Goal: Information Seeking & Learning: Learn about a topic

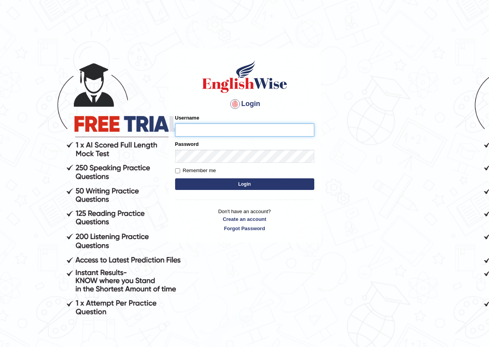
click at [231, 128] on input "Username" at bounding box center [244, 129] width 139 height 13
type input "maratais_parramatta"
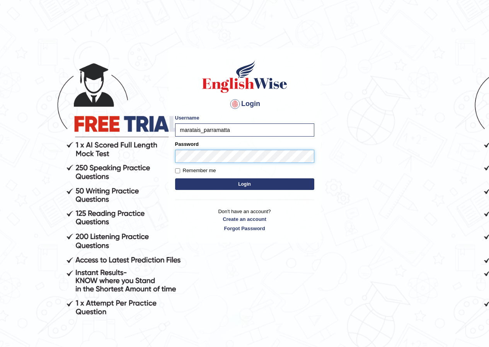
click at [175, 178] on button "Login" at bounding box center [244, 184] width 139 height 12
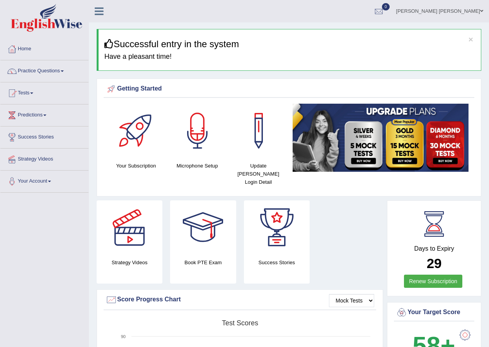
click at [26, 46] on link "Home" at bounding box center [44, 47] width 88 height 19
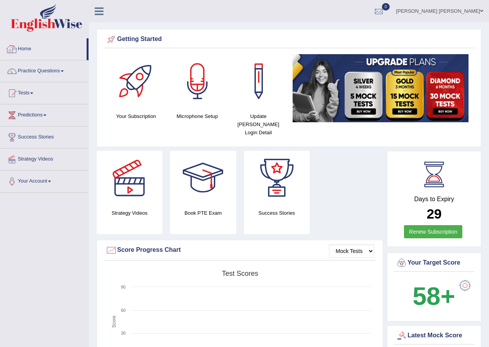
click at [34, 50] on link "Home" at bounding box center [43, 47] width 86 height 19
click at [33, 97] on link "Tests" at bounding box center [44, 91] width 88 height 19
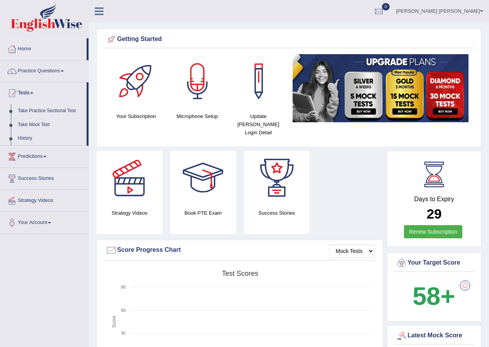
click at [33, 94] on span at bounding box center [31, 93] width 3 height 2
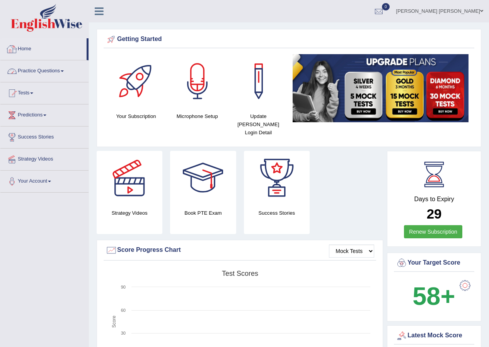
click at [39, 50] on link "Home" at bounding box center [43, 47] width 86 height 19
click at [32, 118] on link "Predictions" at bounding box center [44, 113] width 88 height 19
click at [32, 118] on link "Predictions" at bounding box center [43, 113] width 86 height 19
click at [42, 74] on link "Practice Questions" at bounding box center [44, 69] width 88 height 19
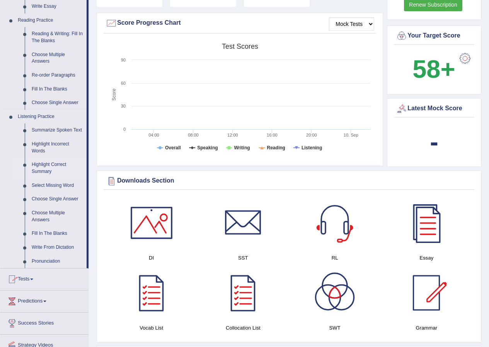
scroll to position [271, 0]
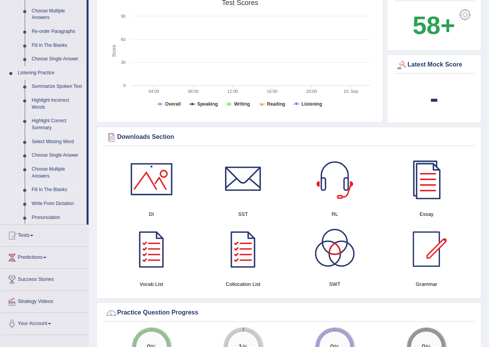
click at [45, 188] on link "Fill In The Blanks" at bounding box center [57, 190] width 58 height 14
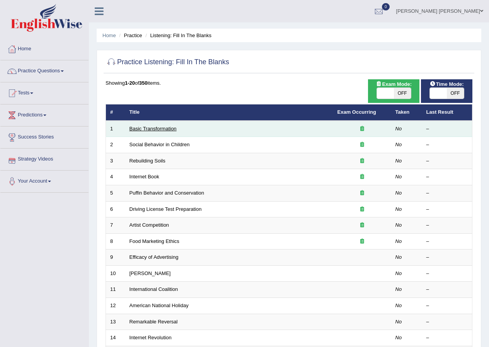
click at [156, 128] on link "Basic Transformation" at bounding box center [153, 129] width 47 height 6
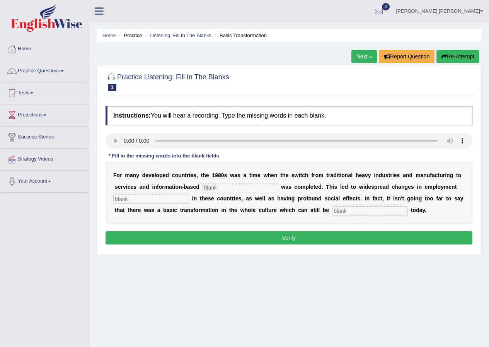
click at [208, 186] on input "text" at bounding box center [241, 187] width 76 height 9
click at [163, 35] on link "Listening: Fill In The Blanks" at bounding box center [181, 35] width 62 height 6
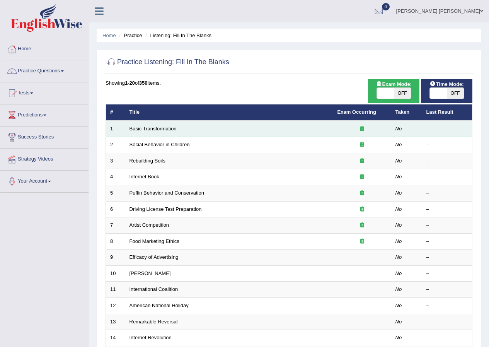
click at [143, 129] on link "Basic Transformation" at bounding box center [153, 129] width 47 height 6
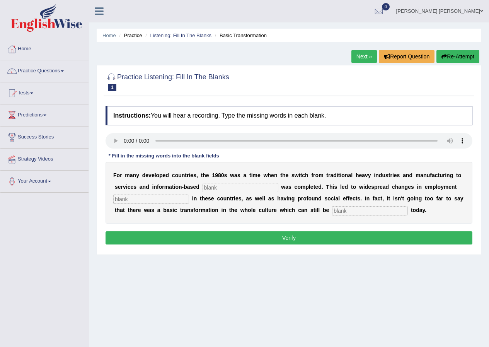
click at [210, 186] on input "text" at bounding box center [241, 187] width 76 height 9
click at [171, 197] on input "text" at bounding box center [151, 199] width 76 height 9
click at [345, 212] on input "text" at bounding box center [370, 210] width 76 height 9
click at [208, 186] on input "text" at bounding box center [241, 187] width 76 height 9
type input "compleded"
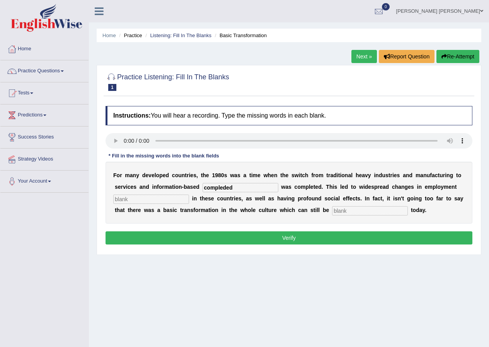
drag, startPoint x: 253, startPoint y: 188, endPoint x: 192, endPoint y: 187, distance: 61.5
click at [192, 187] on div "F o r m a n y d e v e l o p e d c o u n t r i e s , t h e 1 9 8 0 s w a s a t i…" at bounding box center [289, 193] width 367 height 62
click at [210, 186] on input "text" at bounding box center [241, 187] width 76 height 9
click at [221, 189] on input "text" at bounding box center [241, 187] width 76 height 9
click at [217, 185] on input "text" at bounding box center [241, 187] width 76 height 9
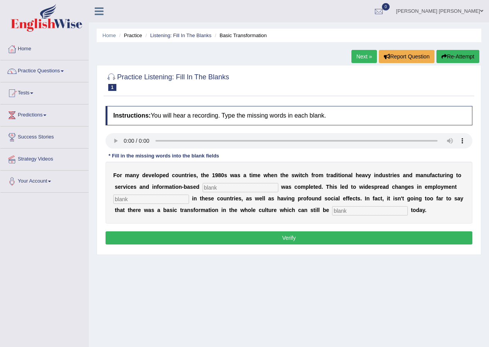
click at [229, 190] on input "text" at bounding box center [241, 187] width 76 height 9
click at [211, 187] on input "text" at bounding box center [241, 187] width 76 height 9
click at [229, 181] on div "F o r m a n y d e v e l o p e d c o u n t r i e s , t h e 1 9 8 0 s w a s a t i…" at bounding box center [289, 193] width 367 height 62
click at [229, 183] on input "text" at bounding box center [241, 187] width 76 height 9
click at [216, 186] on input "text" at bounding box center [241, 187] width 76 height 9
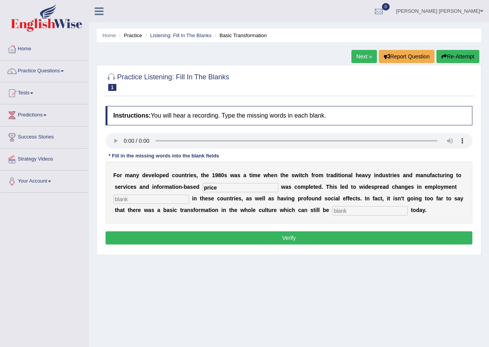
type input "price"
click at [146, 197] on input "text" at bounding box center [151, 199] width 76 height 9
type input "parande"
click at [174, 133] on audio at bounding box center [289, 140] width 367 height 15
click at [347, 210] on input "text" at bounding box center [370, 210] width 76 height 9
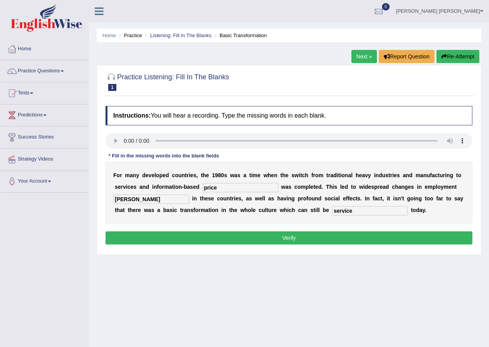
type input "service"
click at [341, 236] on button "Verify" at bounding box center [289, 237] width 367 height 13
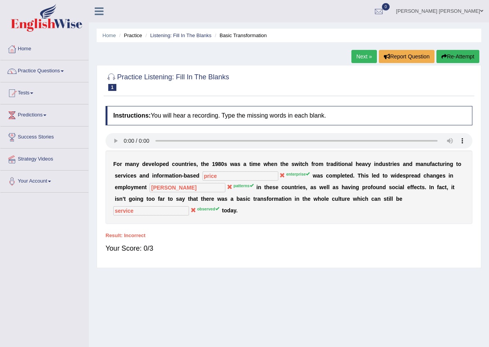
click at [364, 57] on link "Next »" at bounding box center [365, 56] width 26 height 13
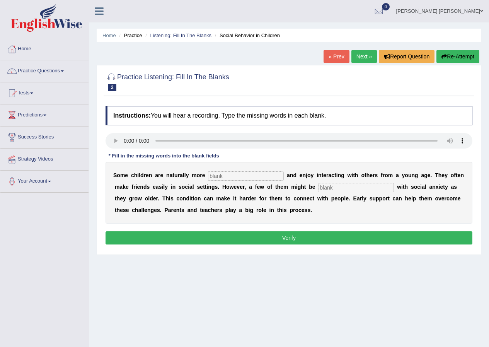
click at [236, 170] on div "S o m e c h i l d r e n a r e n a t u r a l l y m o r e a n d e n j o y i n t e…" at bounding box center [289, 193] width 367 height 62
click at [233, 173] on input "text" at bounding box center [246, 175] width 76 height 9
click at [332, 58] on link "« Prev" at bounding box center [337, 56] width 26 height 13
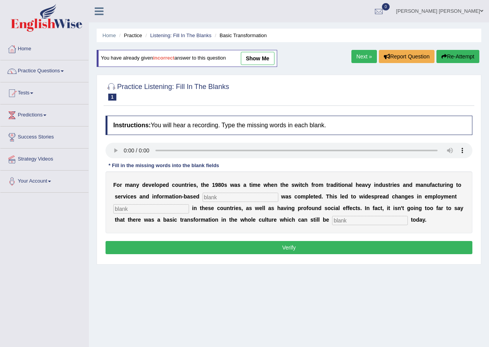
click at [229, 195] on input "text" at bounding box center [241, 197] width 76 height 9
type input "enterprice"
click at [152, 208] on input "text" at bounding box center [151, 208] width 76 height 9
type input "paramentts"
click at [147, 210] on input "paramentts" at bounding box center [151, 208] width 76 height 9
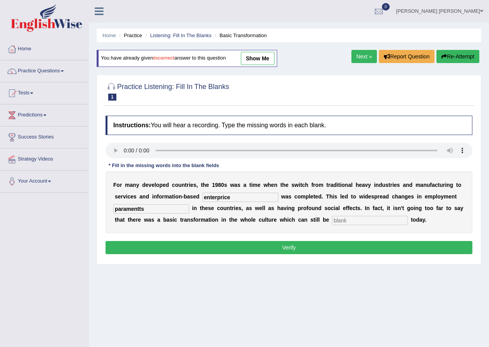
click at [351, 218] on input "text" at bounding box center [370, 220] width 76 height 9
click at [318, 244] on button "Verify" at bounding box center [289, 247] width 367 height 13
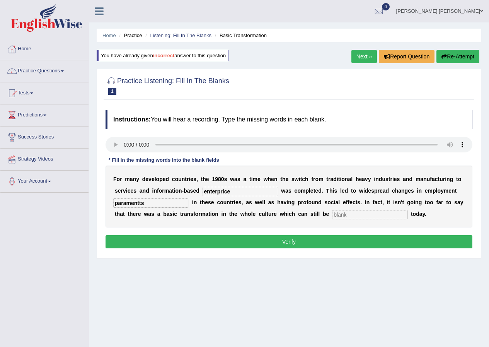
click at [345, 209] on div "F o r m a n y d e v e l o p e d c o u n t r i e s , t h e 1 9 8 0 s w a s a t i…" at bounding box center [289, 197] width 367 height 62
click at [346, 213] on input "text" at bounding box center [370, 214] width 76 height 9
click at [337, 213] on input "text" at bounding box center [370, 214] width 76 height 9
type input "s"
type input "observed"
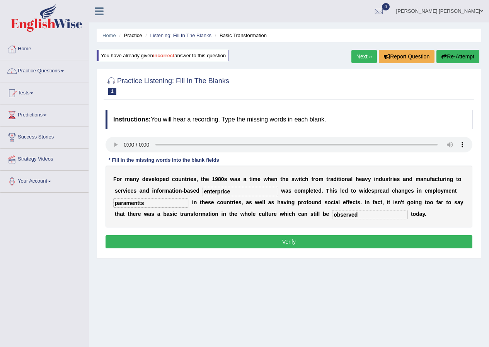
click at [340, 242] on button "Verify" at bounding box center [289, 241] width 367 height 13
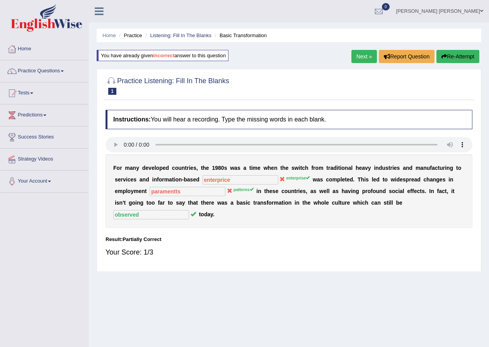
click at [152, 175] on div "F o r m a n y d e v e l o p e d c o u n t r i e s , t h e 1 9 8 0 s w a s a t i…" at bounding box center [289, 191] width 367 height 74
click at [162, 34] on link "Listening: Fill In The Blanks" at bounding box center [181, 35] width 62 height 6
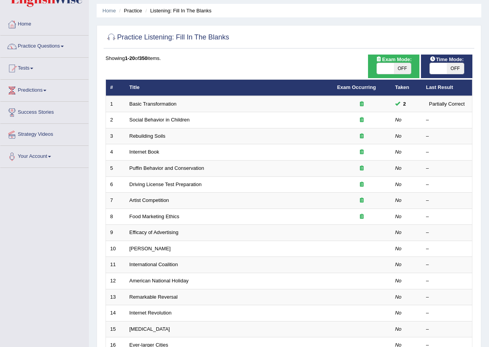
scroll to position [39, 0]
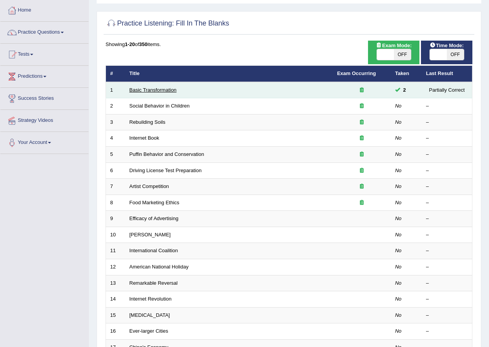
click at [162, 89] on link "Basic Transformation" at bounding box center [153, 90] width 47 height 6
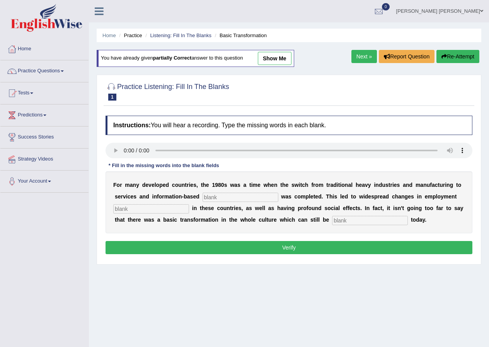
click at [212, 195] on input "text" at bounding box center [241, 197] width 76 height 9
type input "enterprise"
click at [133, 210] on input "text" at bounding box center [151, 208] width 76 height 9
type input "patterns"
click at [350, 219] on input "text" at bounding box center [370, 220] width 76 height 9
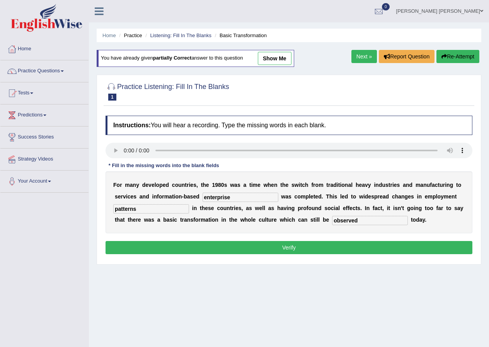
type input "observed"
click at [324, 248] on button "Verify" at bounding box center [289, 247] width 367 height 13
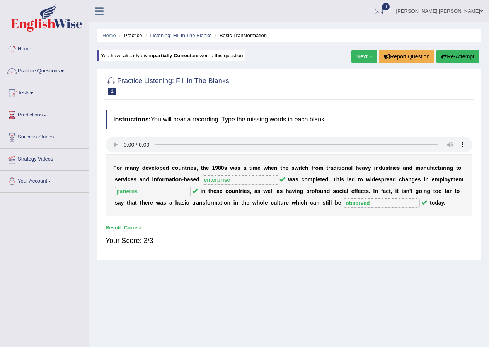
click at [195, 34] on link "Listening: Fill In The Blanks" at bounding box center [181, 35] width 62 height 6
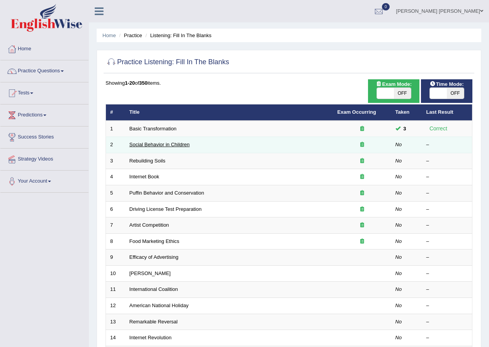
click at [151, 145] on link "Social Behavior in Children" at bounding box center [160, 145] width 60 height 6
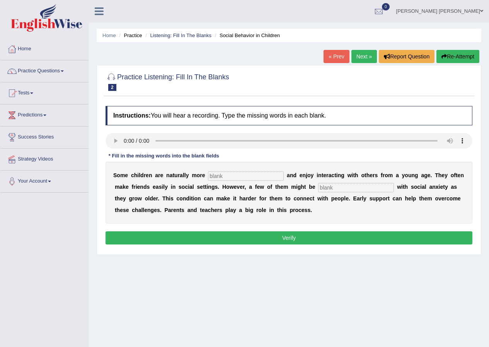
drag, startPoint x: 145, startPoint y: 87, endPoint x: 167, endPoint y: 88, distance: 22.1
click at [0, 0] on small "Social Behavior in Children" at bounding box center [0, 0] width 0 height 0
click at [221, 85] on h2 "Practice Listening: Fill In The Blanks 2 Social Behavior in Children" at bounding box center [168, 81] width 124 height 19
click at [221, 173] on input "text" at bounding box center [246, 175] width 76 height 9
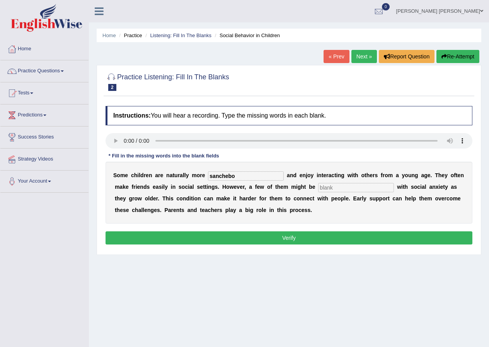
type input "sanchebo"
click at [237, 175] on input "sanchebo" at bounding box center [246, 175] width 76 height 9
drag, startPoint x: 244, startPoint y: 174, endPoint x: 137, endPoint y: 152, distance: 108.9
click at [137, 152] on div "Instructions: You will hear a recording. Type the missing words in each blank. …" at bounding box center [289, 176] width 371 height 149
click at [330, 188] on input "text" at bounding box center [356, 187] width 76 height 9
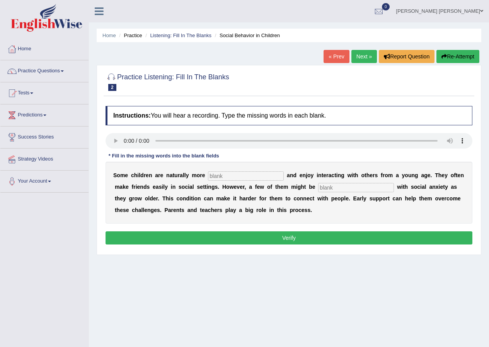
click at [228, 173] on input "text" at bounding box center [246, 175] width 76 height 9
click at [219, 175] on input "sanchibol" at bounding box center [246, 175] width 76 height 9
click at [234, 175] on input "sanchibol" at bounding box center [246, 175] width 76 height 9
type input "sanchibool"
click at [377, 185] on input "text" at bounding box center [356, 187] width 76 height 9
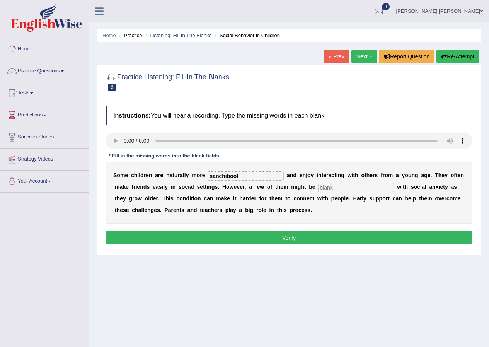
click at [338, 185] on input "text" at bounding box center [356, 187] width 76 height 9
type input "beday"
click at [339, 237] on button "Verify" at bounding box center [289, 237] width 367 height 13
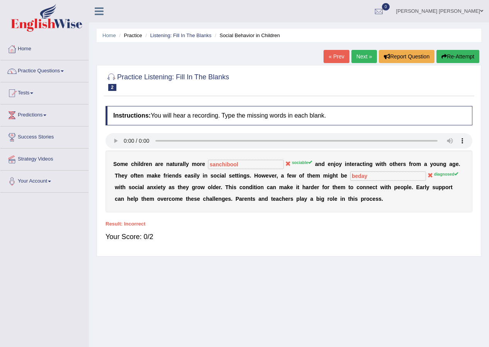
click at [265, 87] on div at bounding box center [289, 82] width 367 height 24
click at [458, 9] on link "Mara Tais Henrique Rodrigues" at bounding box center [440, 10] width 99 height 20
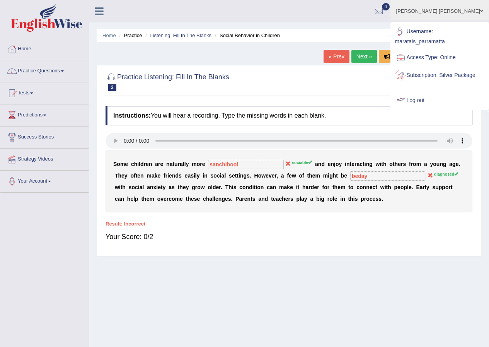
click at [427, 108] on link "Log out" at bounding box center [440, 101] width 97 height 18
